Goal: Find specific page/section: Find specific page/section

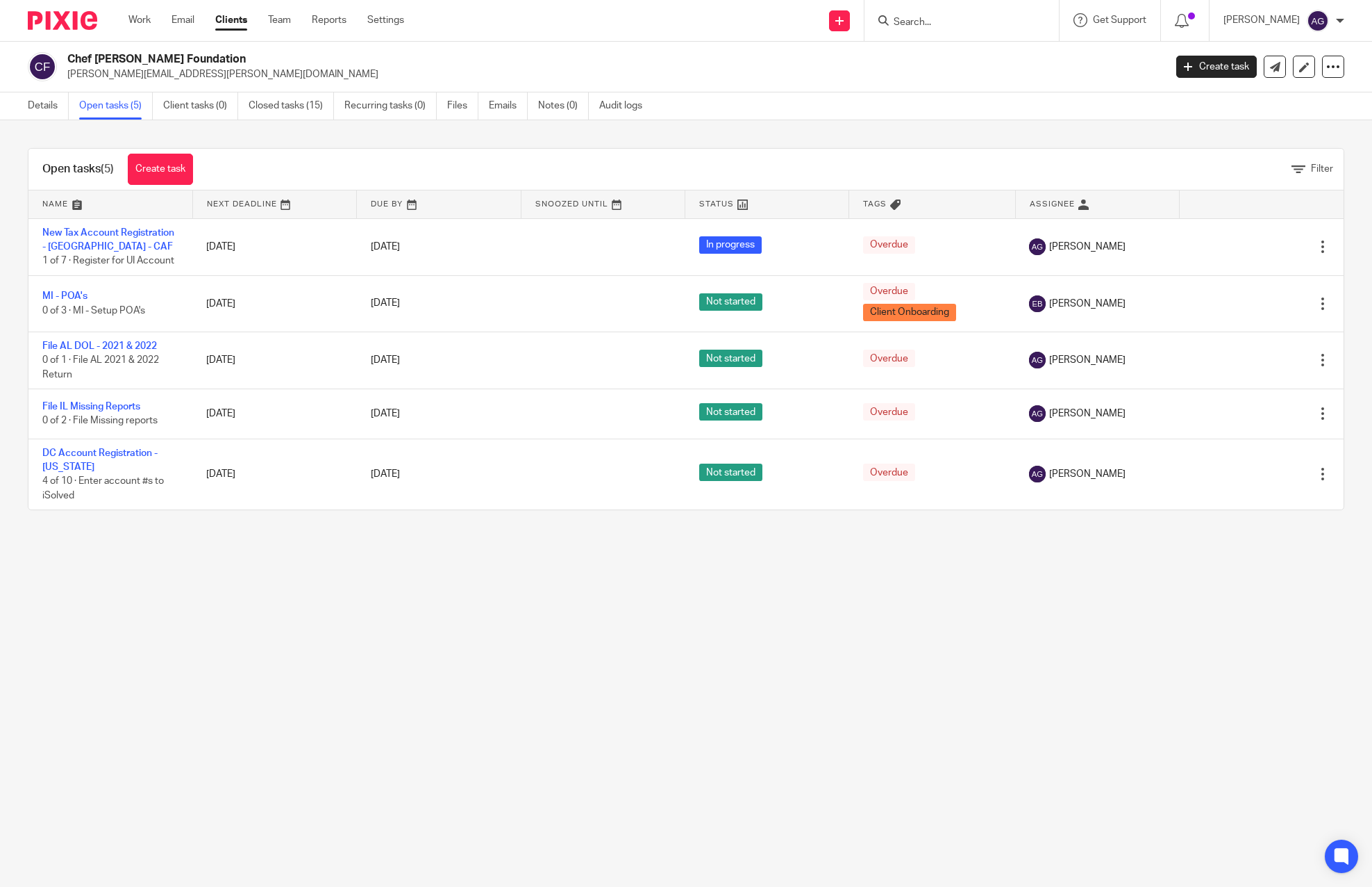
click at [929, 17] on input "Search" at bounding box center [954, 23] width 125 height 13
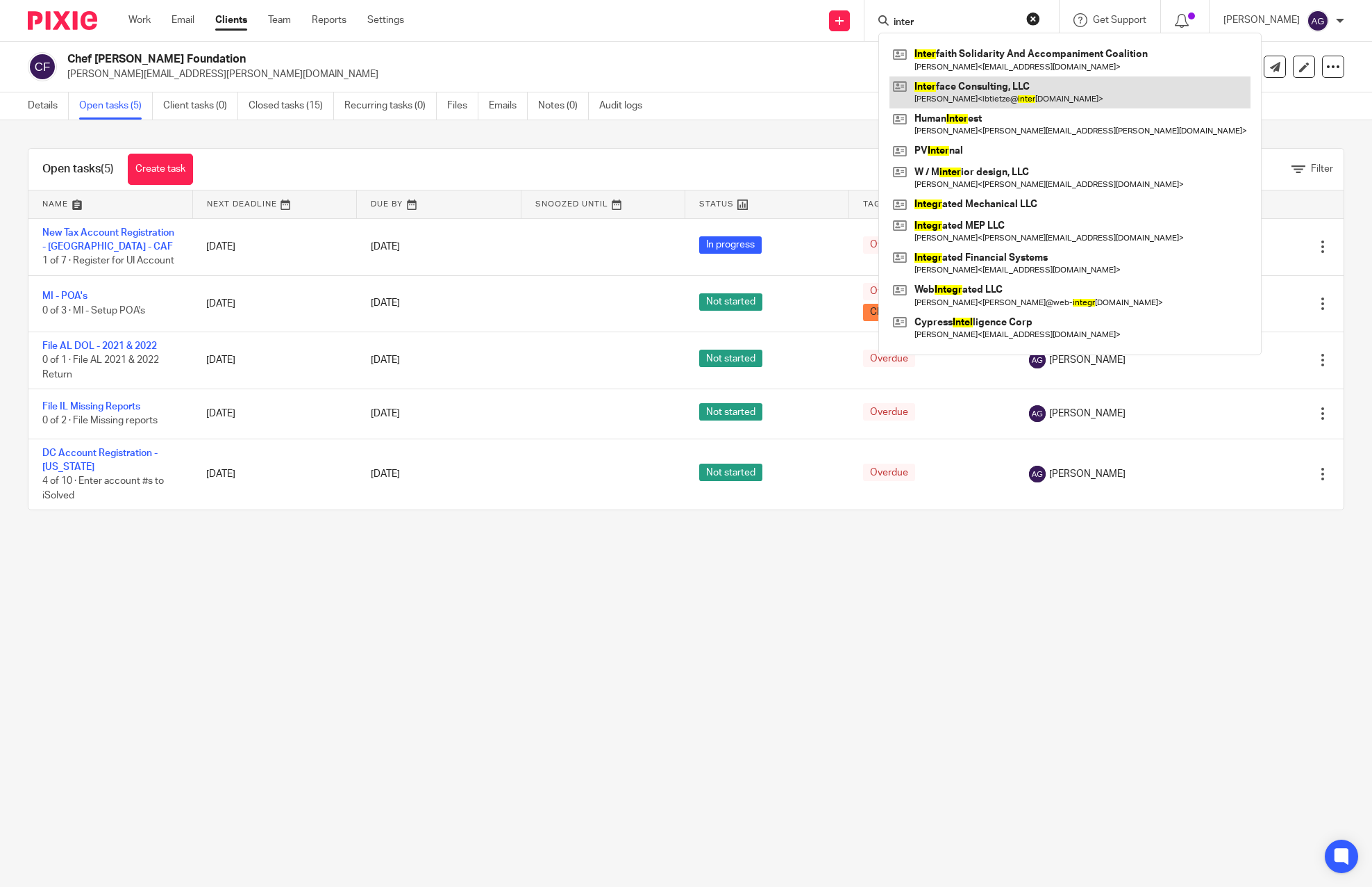
type input "inter"
click at [935, 87] on link at bounding box center [1070, 92] width 362 height 32
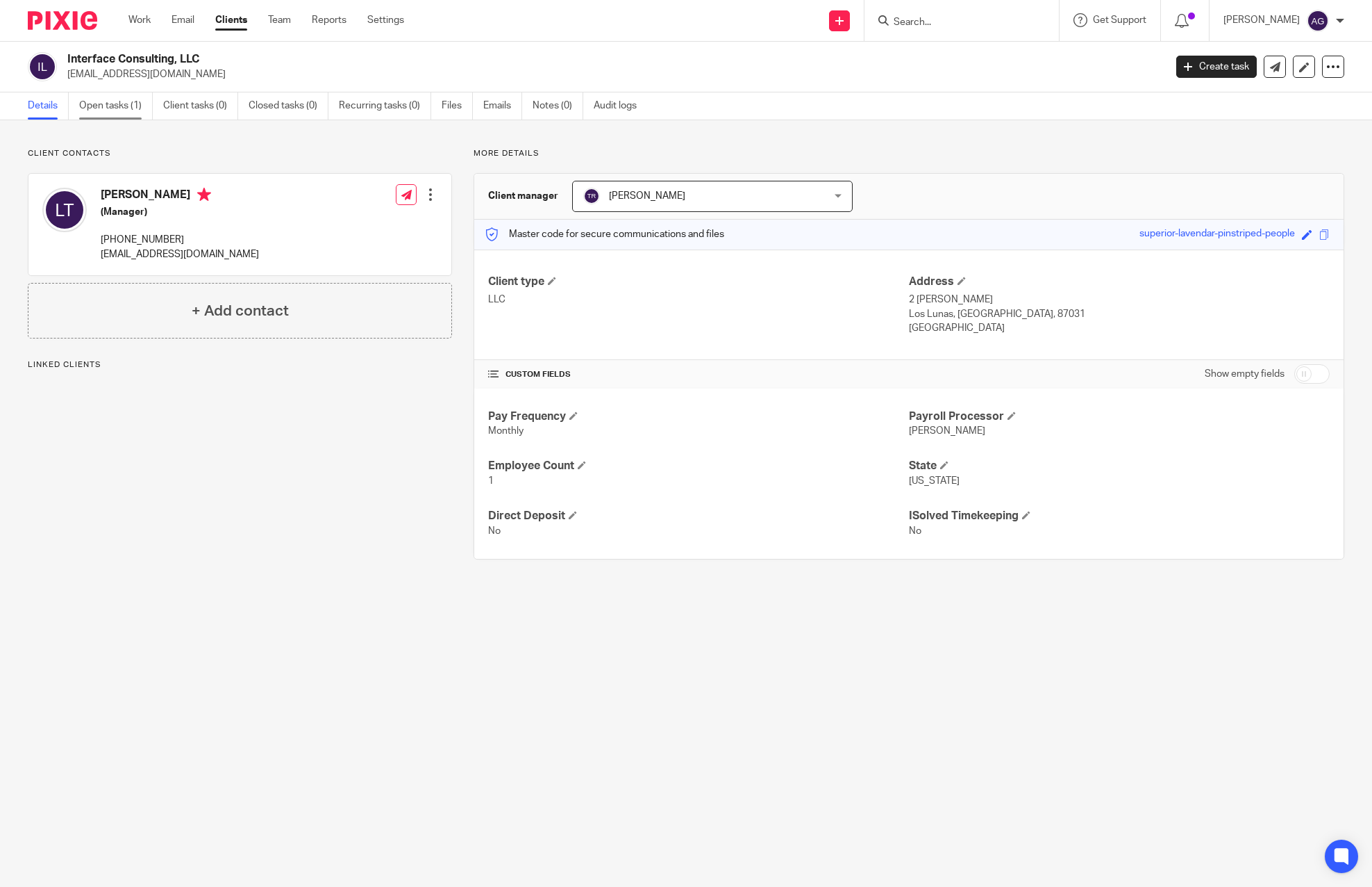
drag, startPoint x: 110, startPoint y: 110, endPoint x: 117, endPoint y: 109, distance: 7.1
click at [112, 109] on link "Open tasks (1)" at bounding box center [116, 107] width 73 height 28
